Goal: Task Accomplishment & Management: Manage account settings

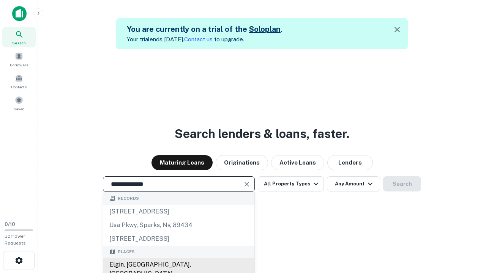
click at [178, 265] on div "Elgin, [GEOGRAPHIC_DATA], [GEOGRAPHIC_DATA]" at bounding box center [178, 269] width 151 height 23
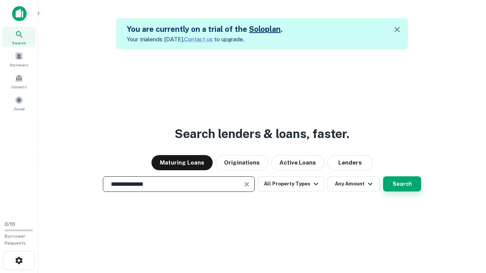
type input "**********"
click at [383, 177] on button "Search" at bounding box center [402, 184] width 38 height 15
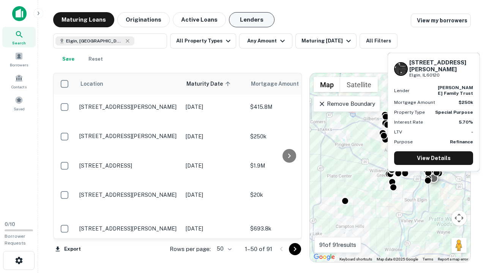
click at [252, 20] on button "Lenders" at bounding box center [252, 19] width 46 height 15
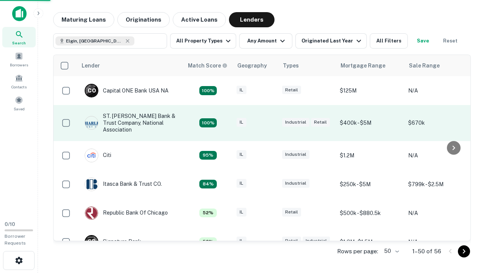
click at [270, 123] on div "IL" at bounding box center [256, 123] width 38 height 10
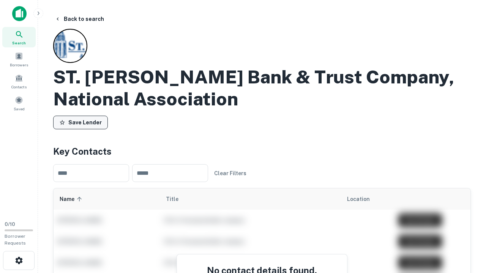
click at [81, 123] on button "Save Lender" at bounding box center [80, 123] width 55 height 14
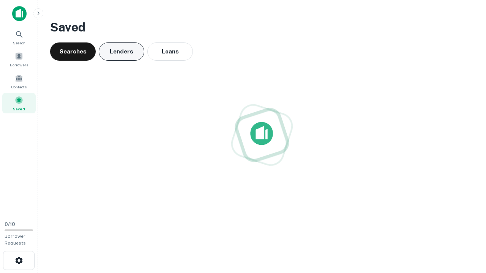
click at [122, 52] on button "Lenders" at bounding box center [122, 52] width 46 height 18
